Goal: Task Accomplishment & Management: Use online tool/utility

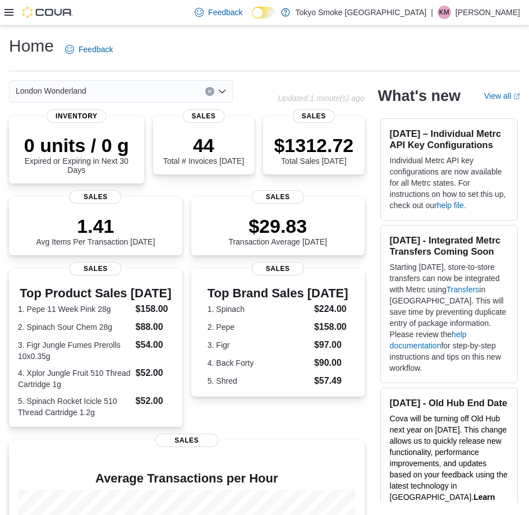
click at [12, 18] on div at bounding box center [38, 12] width 68 height 11
click at [3, 7] on div "Feedback Dark Mode [GEOGRAPHIC_DATA] Smoke [GEOGRAPHIC_DATA] | KM Kai Mastervick" at bounding box center [264, 13] width 529 height 26
click at [5, 7] on div at bounding box center [38, 12] width 68 height 11
click at [8, 9] on icon at bounding box center [8, 12] width 9 height 9
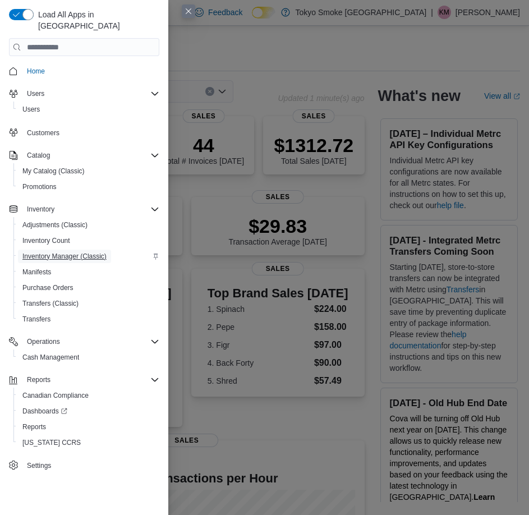
click at [88, 252] on span "Inventory Manager (Classic)" at bounding box center [64, 256] width 84 height 9
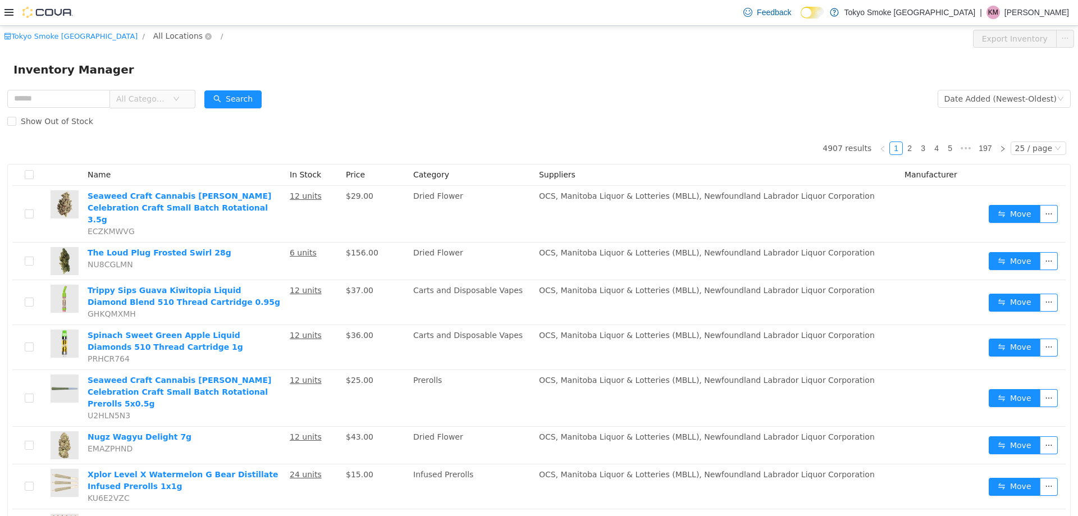
click at [153, 31] on span "All Locations" at bounding box center [177, 35] width 49 height 12
type input "******"
click at [187, 122] on span "London Wonderland" at bounding box center [172, 115] width 84 height 15
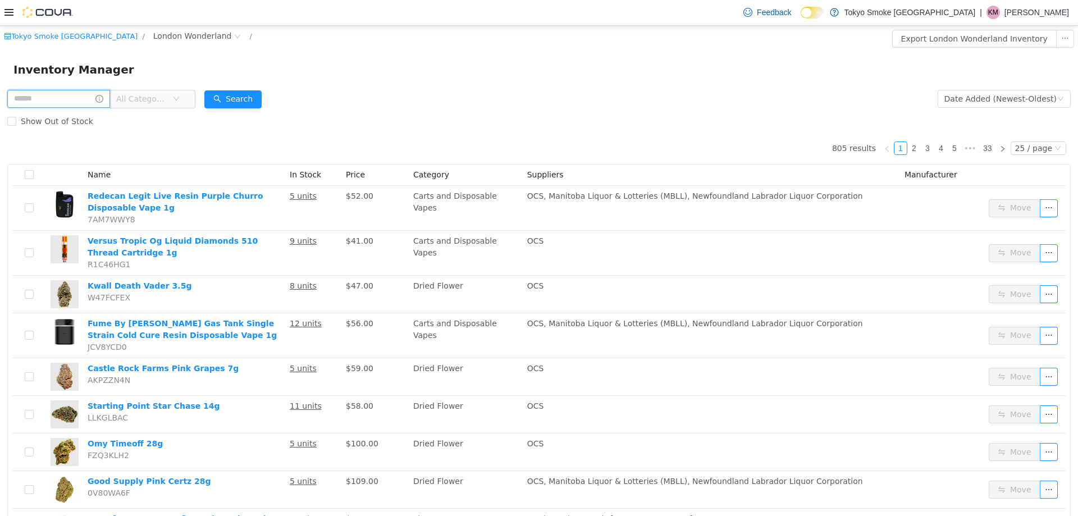
click at [74, 102] on input "text" at bounding box center [58, 98] width 103 height 18
click at [33, 120] on span "Show Out of Stock" at bounding box center [56, 120] width 81 height 9
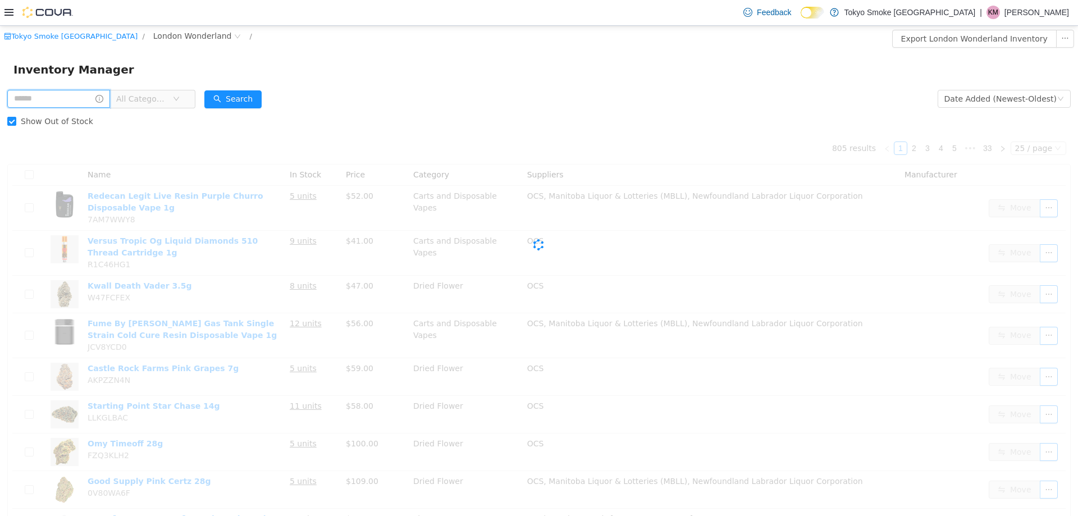
click at [35, 103] on input "text" at bounding box center [58, 98] width 103 height 18
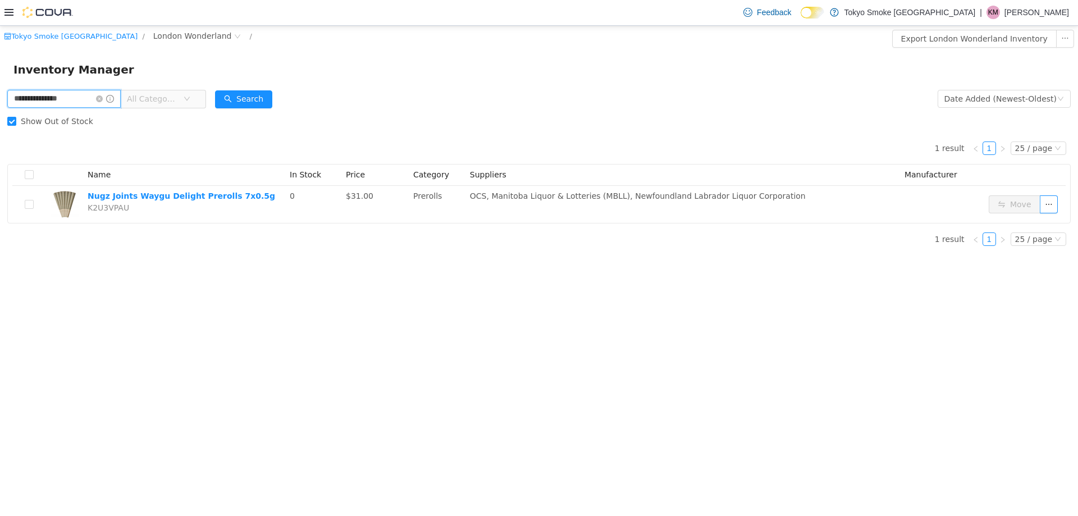
click at [105, 100] on input "**********" at bounding box center [63, 98] width 113 height 18
type input "*"
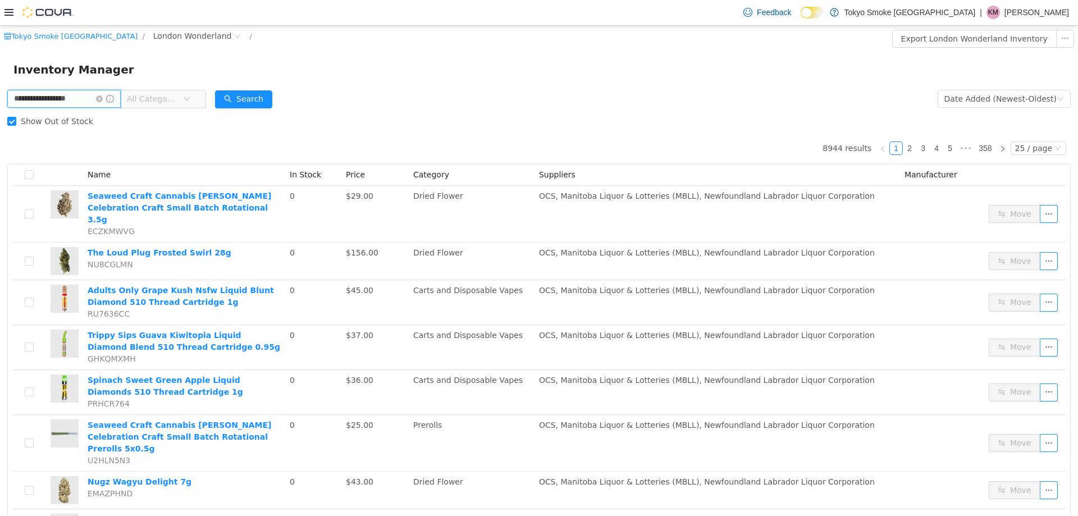
type input "**********"
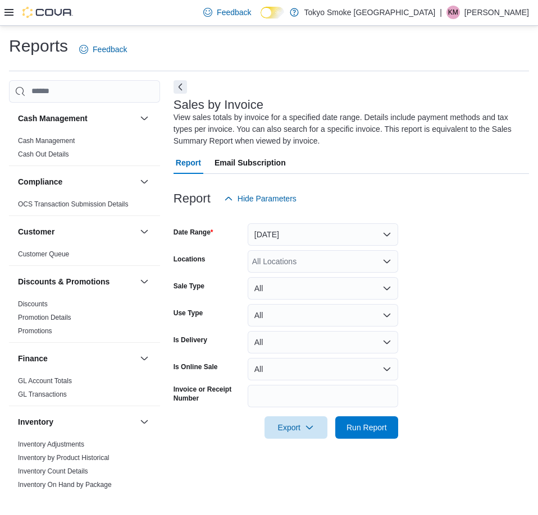
click at [4, 6] on div at bounding box center [38, 12] width 68 height 25
click at [9, 13] on icon at bounding box center [8, 12] width 9 height 7
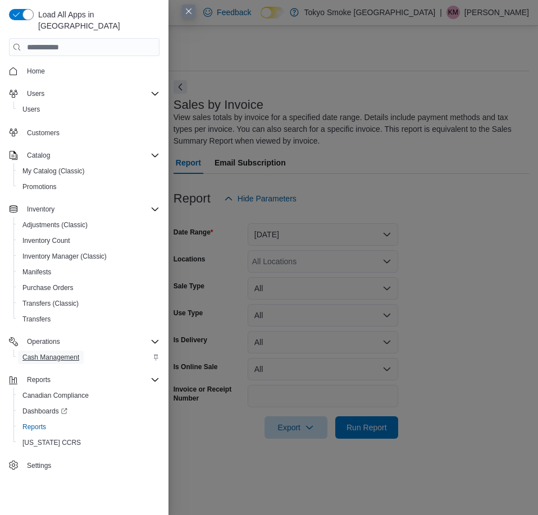
click at [72, 353] on span "Cash Management" at bounding box center [50, 357] width 57 height 9
